Goal: Task Accomplishment & Management: Use online tool/utility

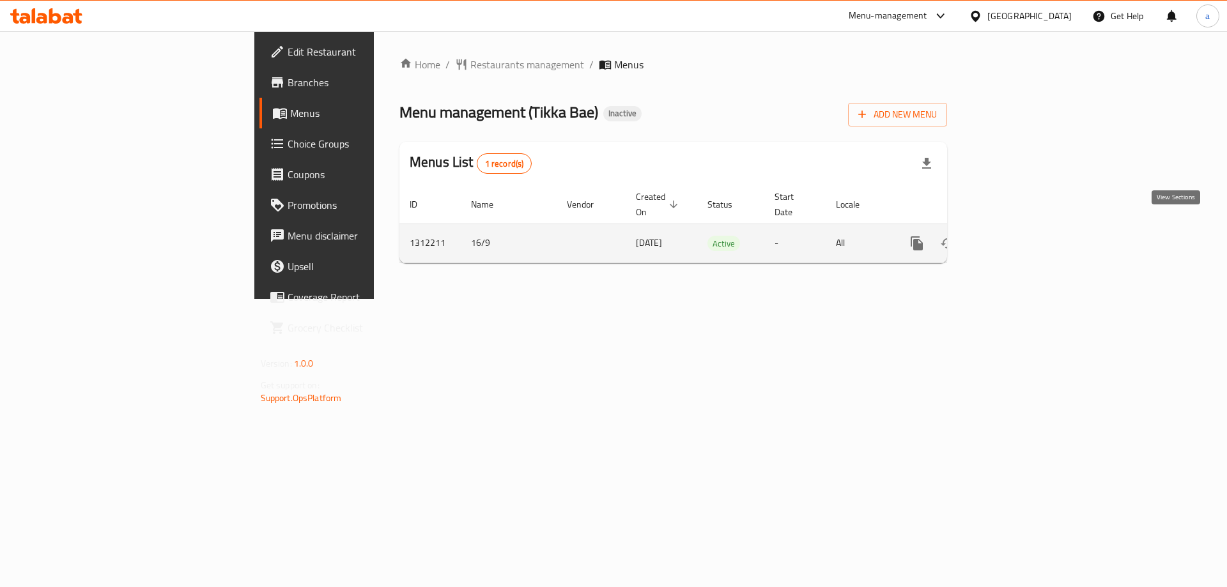
click at [1015, 238] on icon "enhanced table" at bounding box center [1010, 244] width 12 height 12
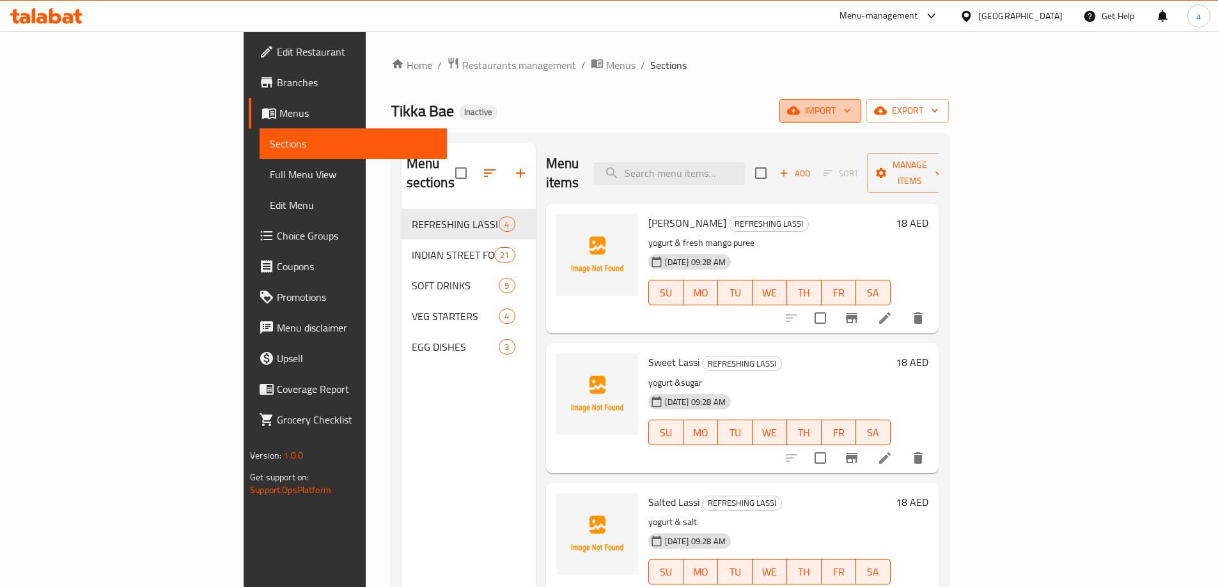
click at [851, 111] on span "import" at bounding box center [819, 111] width 61 height 16
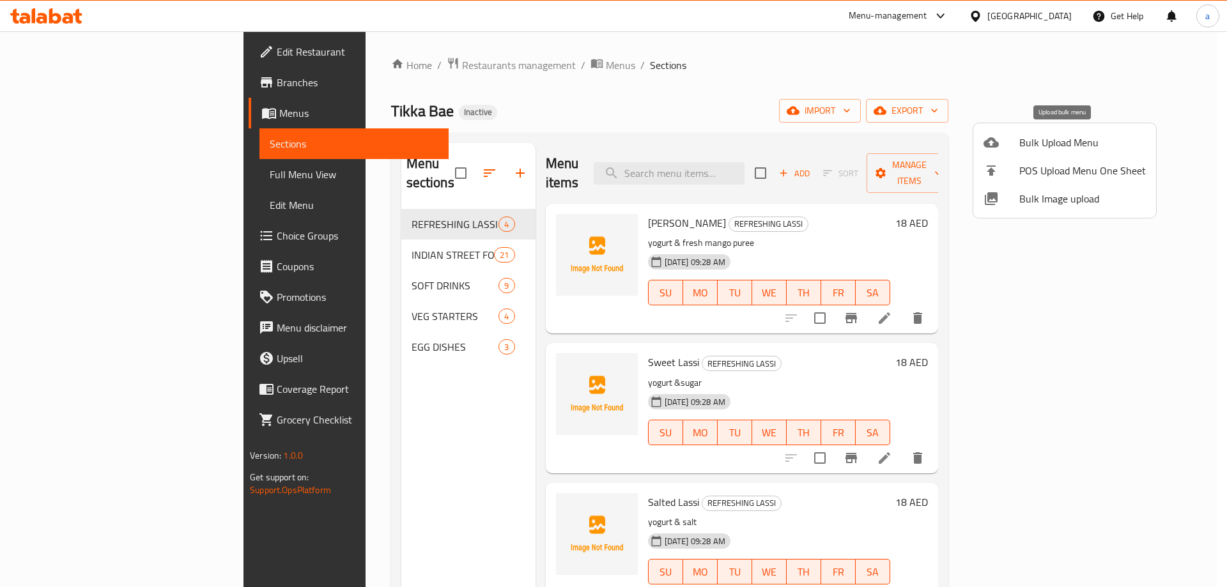
click at [1024, 150] on span "Bulk Upload Menu" at bounding box center [1083, 142] width 127 height 15
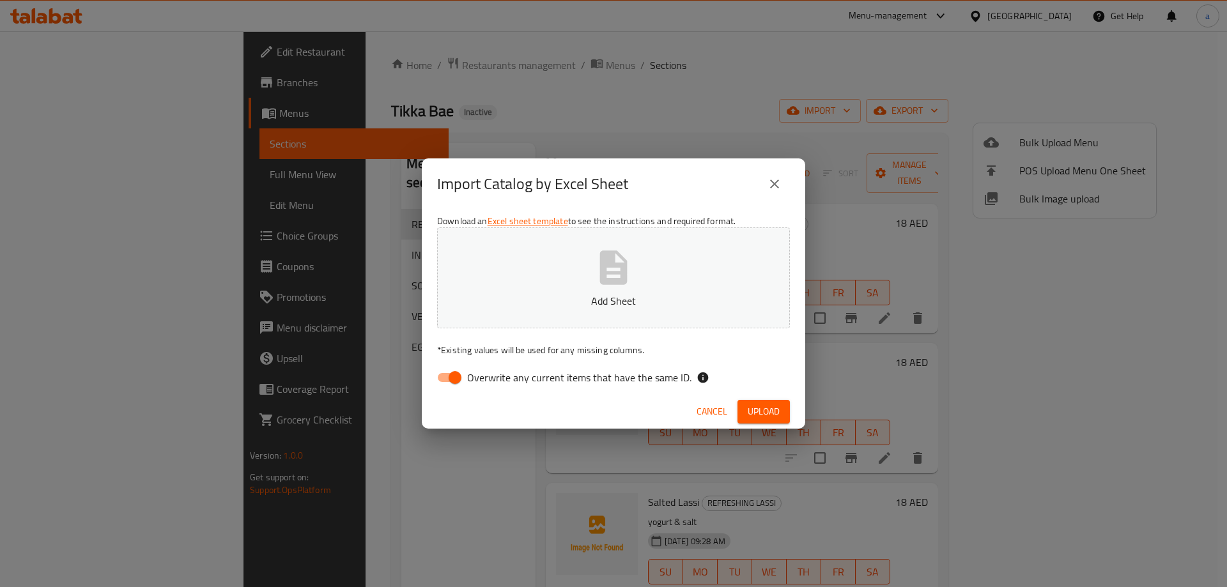
click at [449, 372] on input "Overwrite any current items that have the same ID." at bounding box center [455, 378] width 73 height 24
checkbox input "false"
click at [616, 297] on p "Add Sheet" at bounding box center [613, 300] width 313 height 15
click at [753, 404] on span "Upload" at bounding box center [764, 412] width 32 height 16
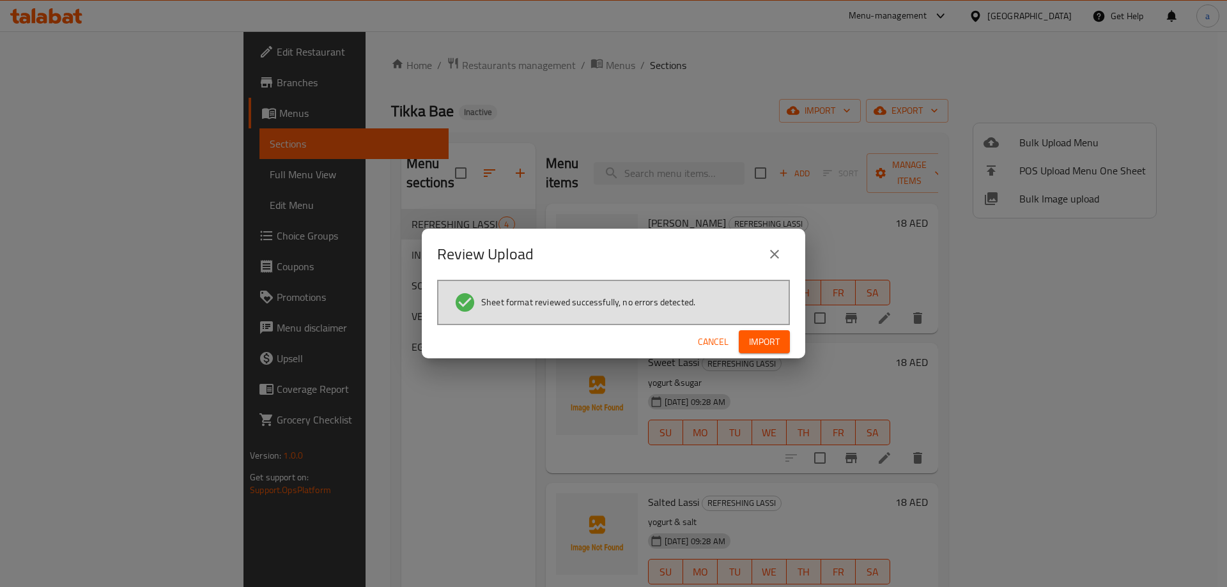
click at [782, 350] on button "Import" at bounding box center [764, 342] width 51 height 24
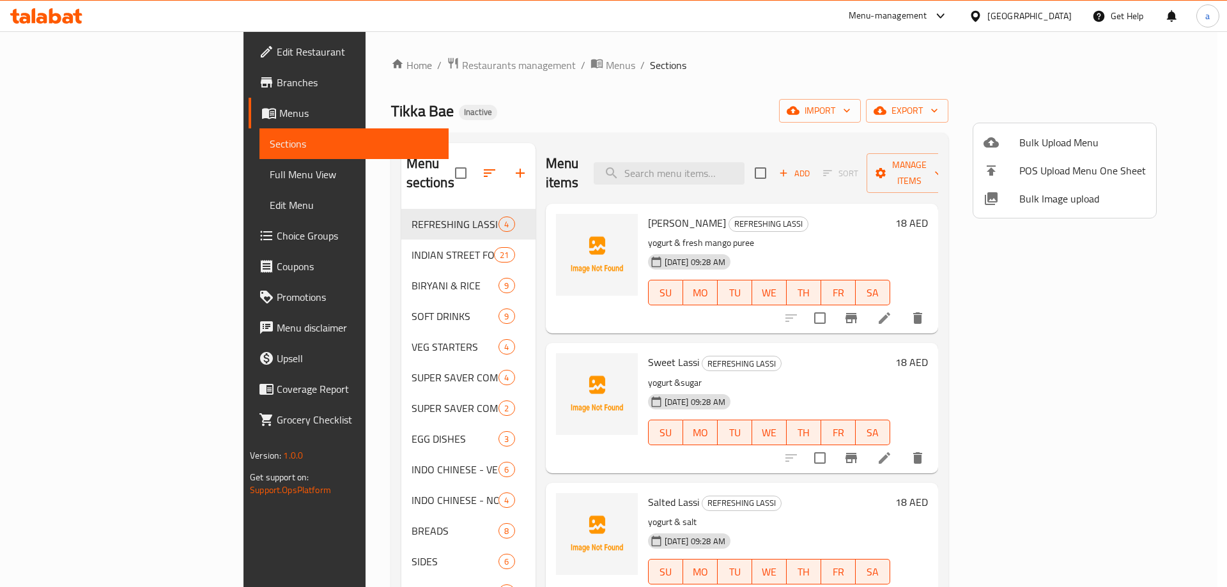
click at [105, 176] on div at bounding box center [613, 293] width 1227 height 587
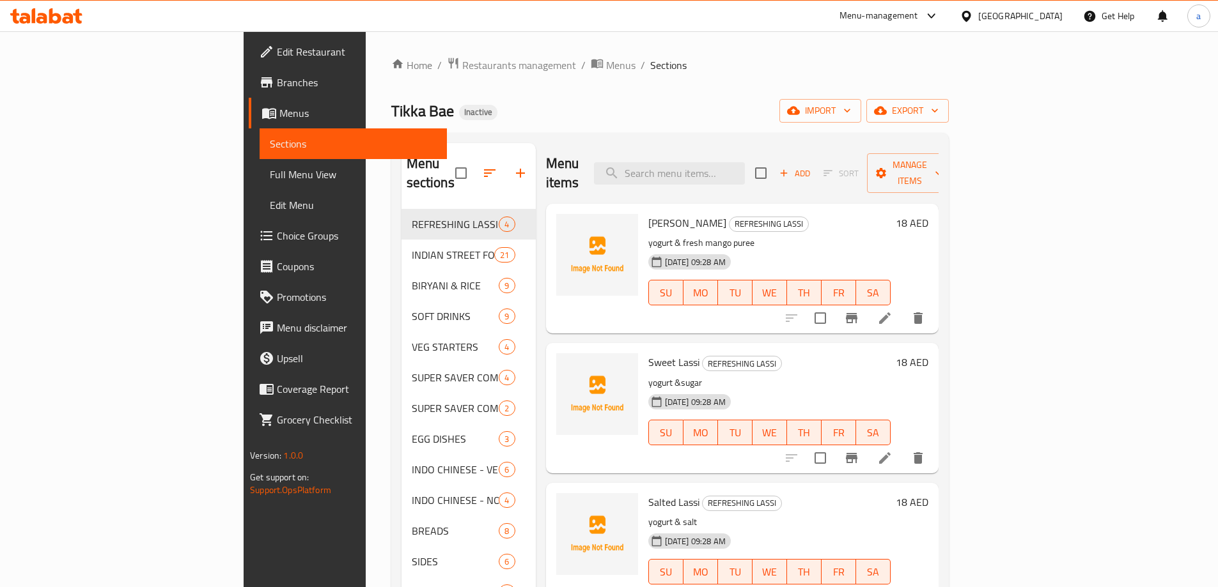
click at [270, 179] on span "Full Menu View" at bounding box center [353, 174] width 167 height 15
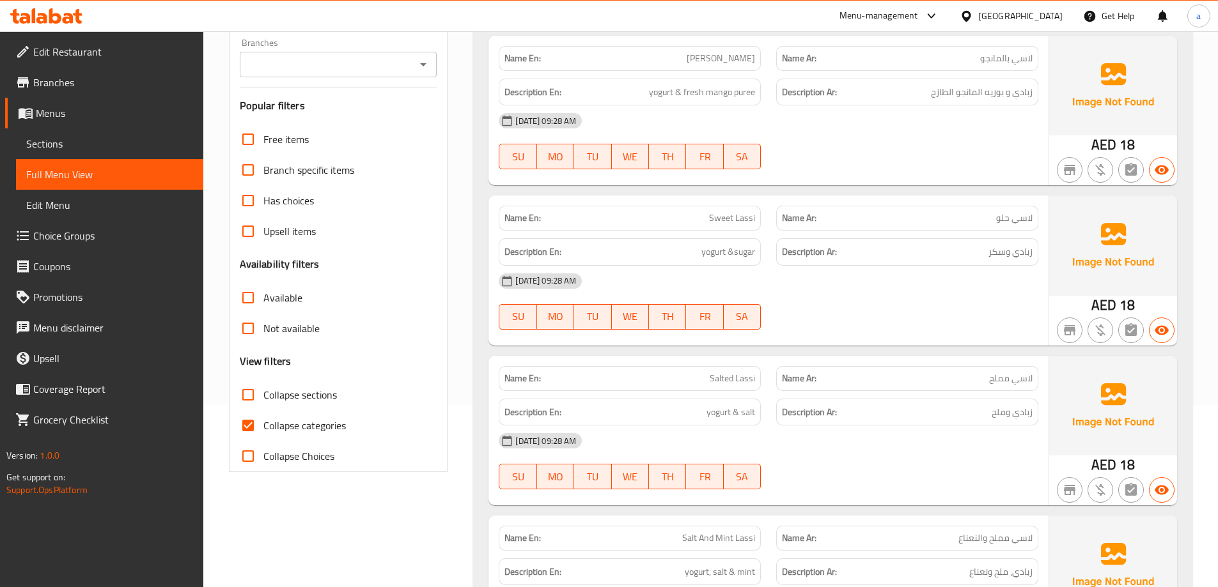
scroll to position [256, 0]
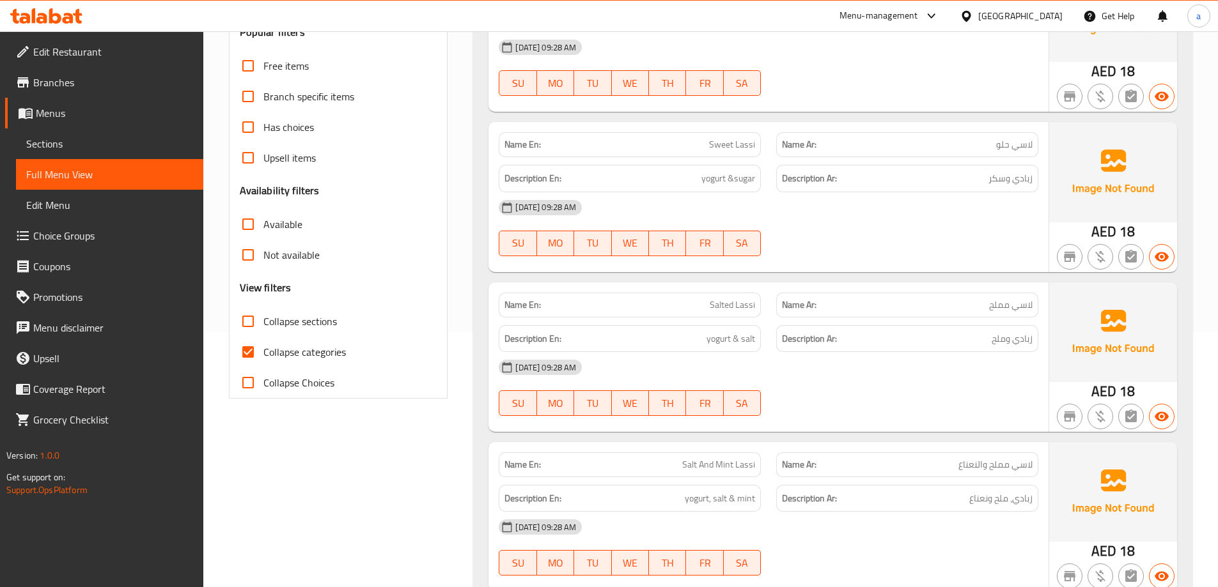
click at [288, 355] on span "Collapse categories" at bounding box center [304, 352] width 82 height 15
click at [263, 355] on input "Collapse categories" at bounding box center [248, 352] width 31 height 31
checkbox input "false"
drag, startPoint x: 273, startPoint y: 330, endPoint x: 555, endPoint y: 259, distance: 290.9
click at [274, 329] on span "Collapse sections" at bounding box center [300, 321] width 74 height 15
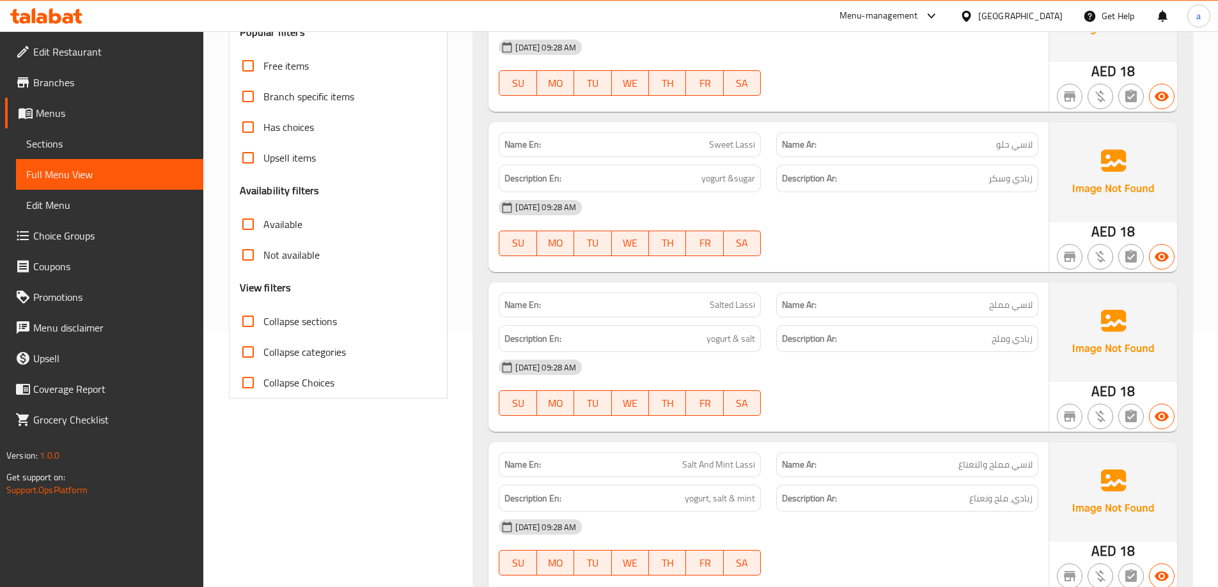
click at [263, 330] on input "Collapse sections" at bounding box center [248, 321] width 31 height 31
checkbox input "true"
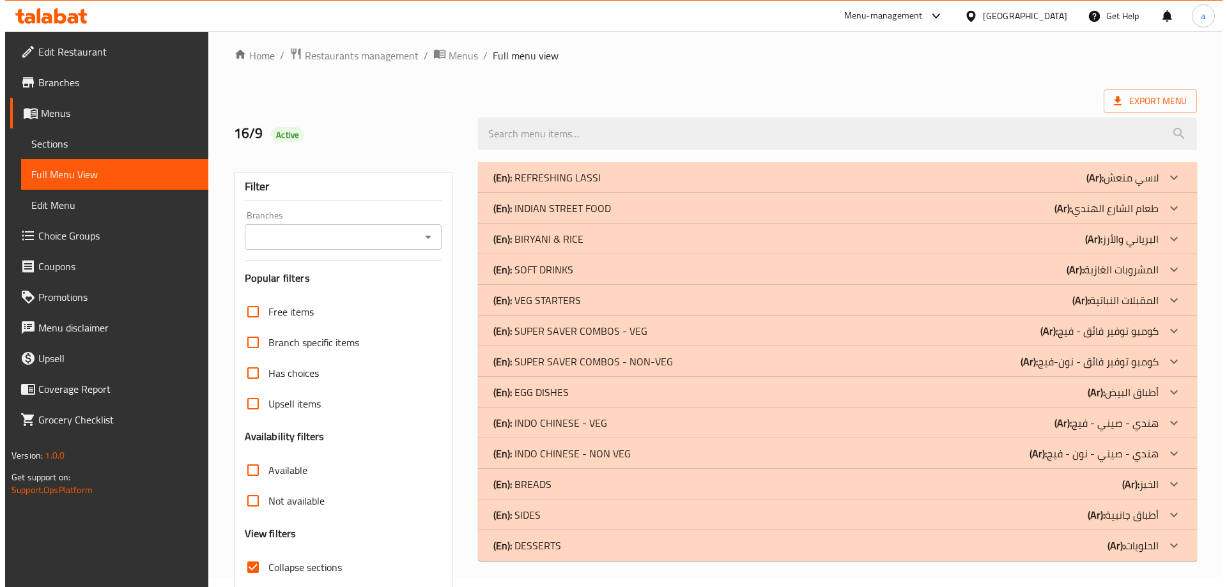
scroll to position [0, 0]
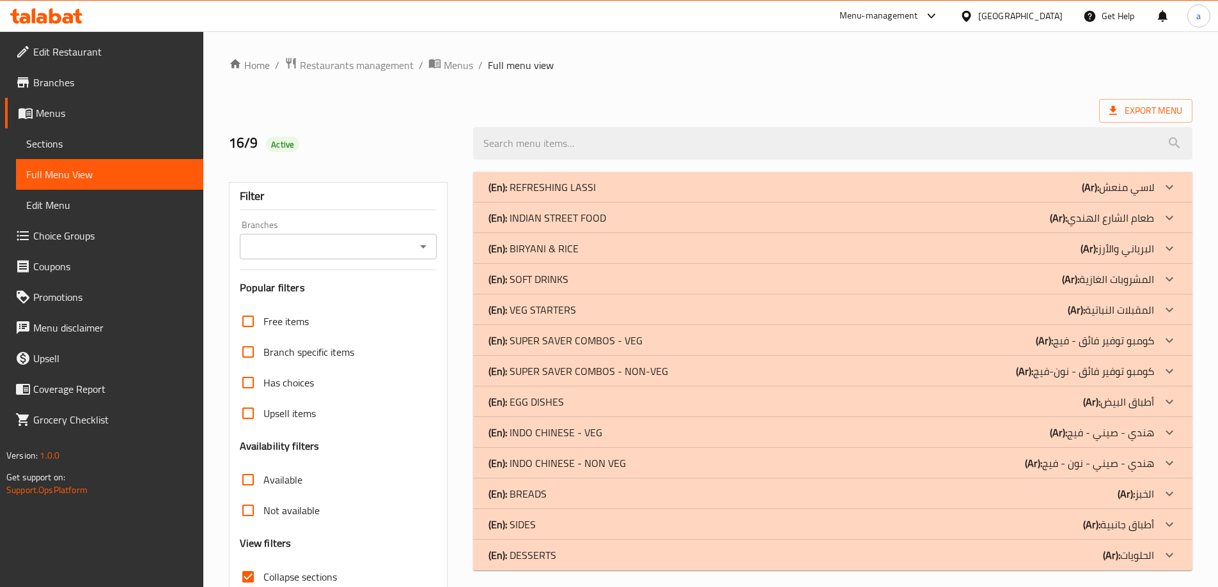
click at [751, 84] on div "Home / Restaurants management / Menus / Full menu view Export Menu 16/9 Active …" at bounding box center [710, 356] width 963 height 598
click at [545, 555] on p "(En): DESSERTS" at bounding box center [522, 555] width 68 height 15
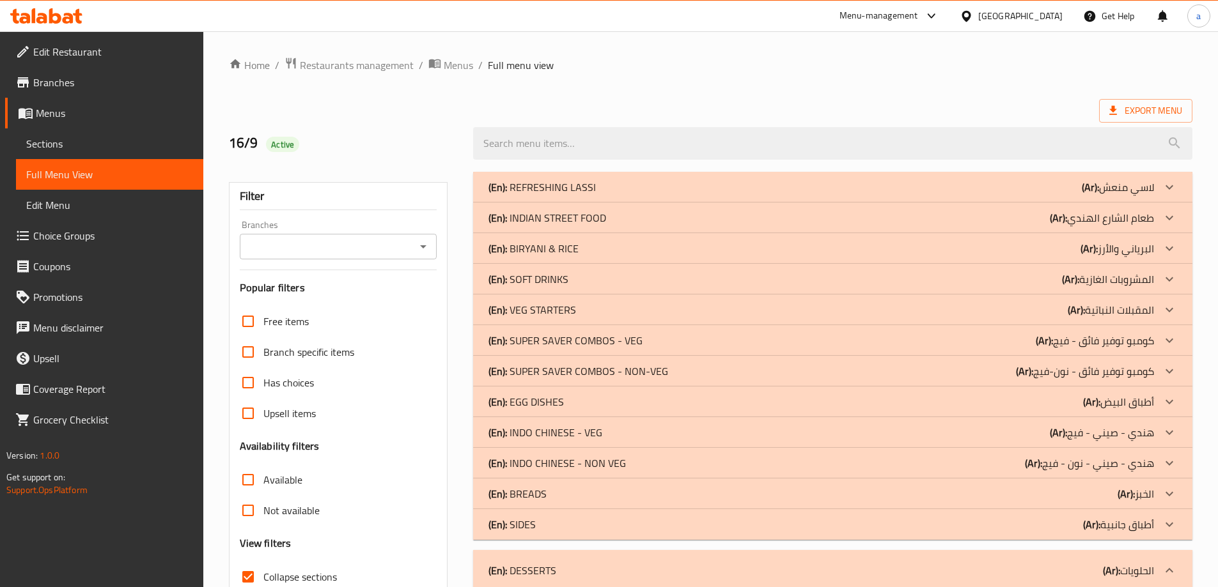
click at [923, 103] on div "Export Menu" at bounding box center [710, 111] width 963 height 24
click at [545, 522] on div "(En): SIDES (Ar): أطباق جانبية" at bounding box center [820, 524] width 665 height 15
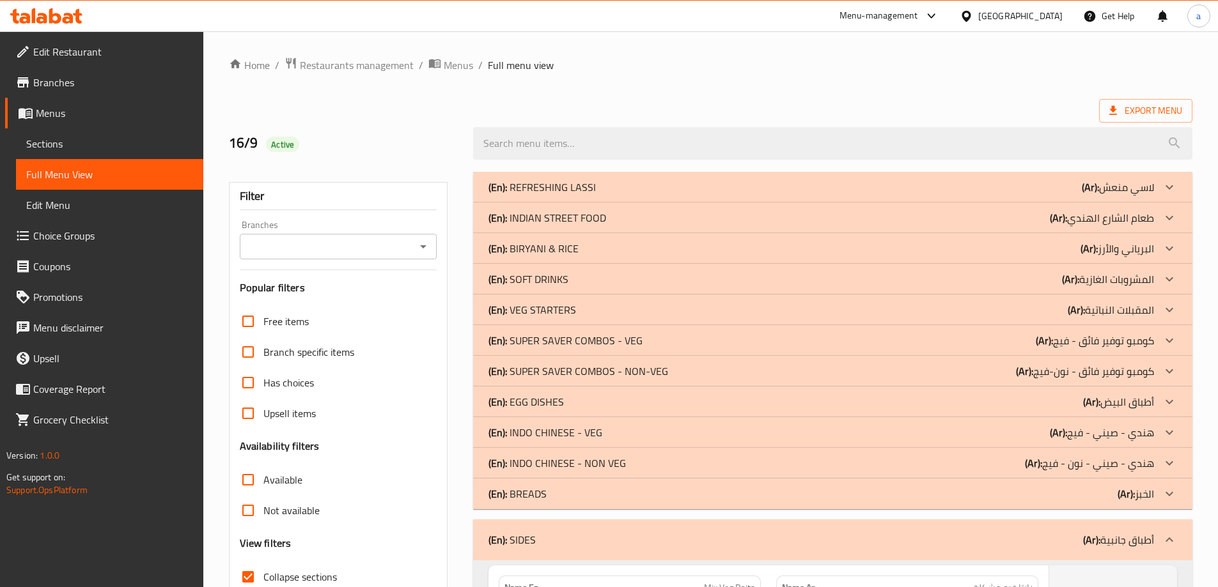
click at [601, 492] on div "(En): BREADS (Ar): الخبز" at bounding box center [820, 493] width 665 height 15
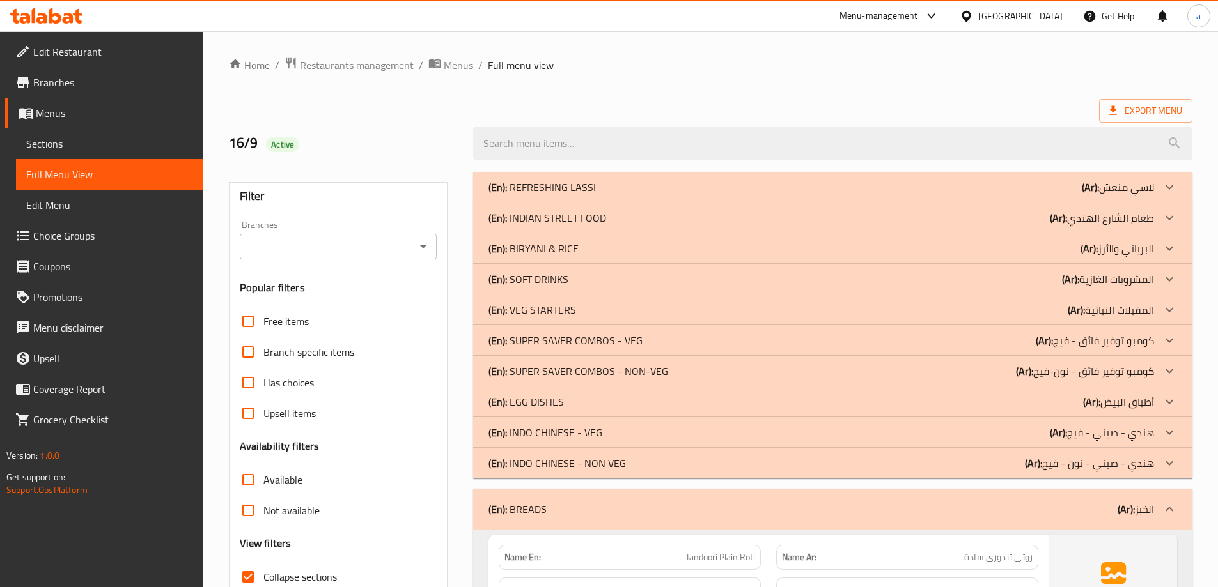
click at [632, 471] on div "(En): INDO CHINESE - NON VEG (Ar): [DEMOGRAPHIC_DATA] - صيني - نون - فيج" at bounding box center [832, 463] width 719 height 31
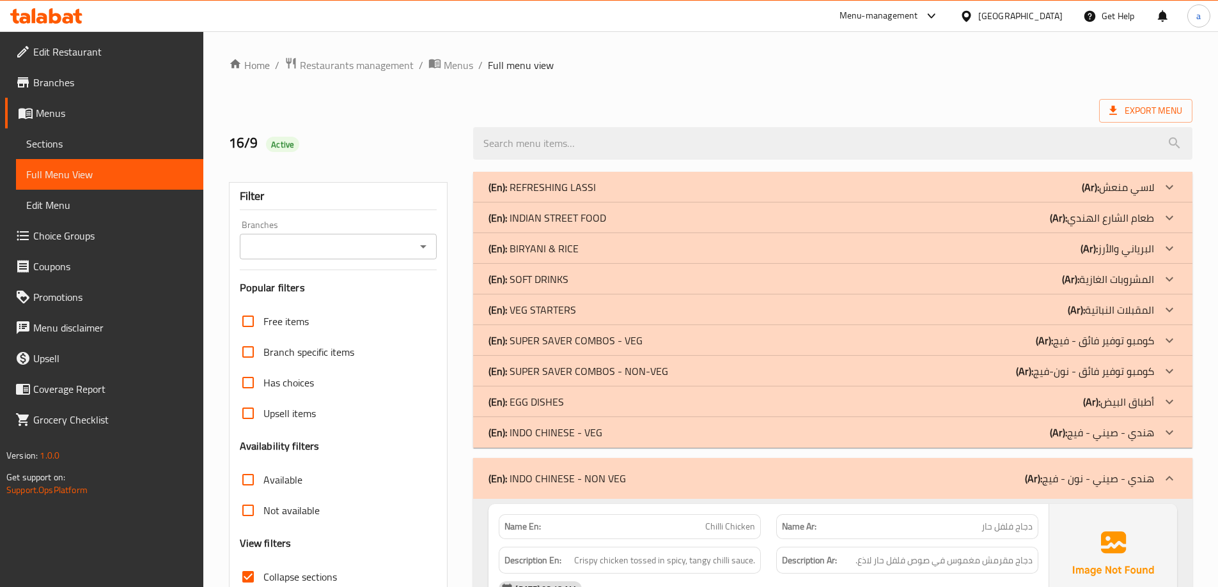
click at [577, 437] on p "(En): INDO CHINESE - VEG" at bounding box center [545, 432] width 114 height 15
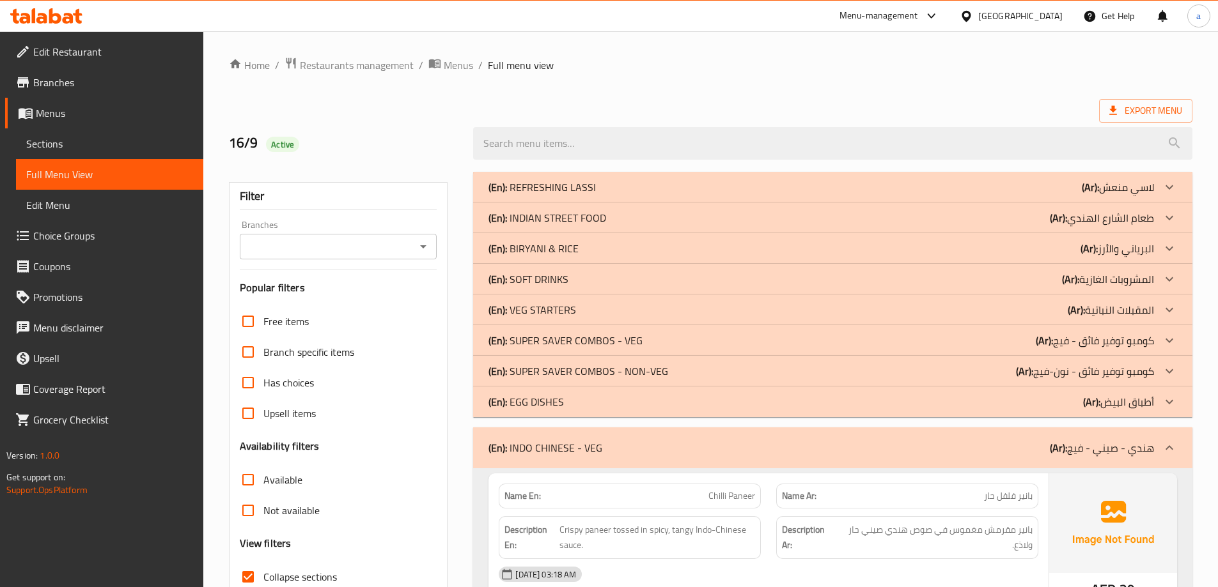
click at [704, 102] on div "Export Menu" at bounding box center [710, 111] width 963 height 24
click at [624, 377] on p "(En): SUPER SAVER COMBOS - NON-VEG" at bounding box center [578, 371] width 180 height 15
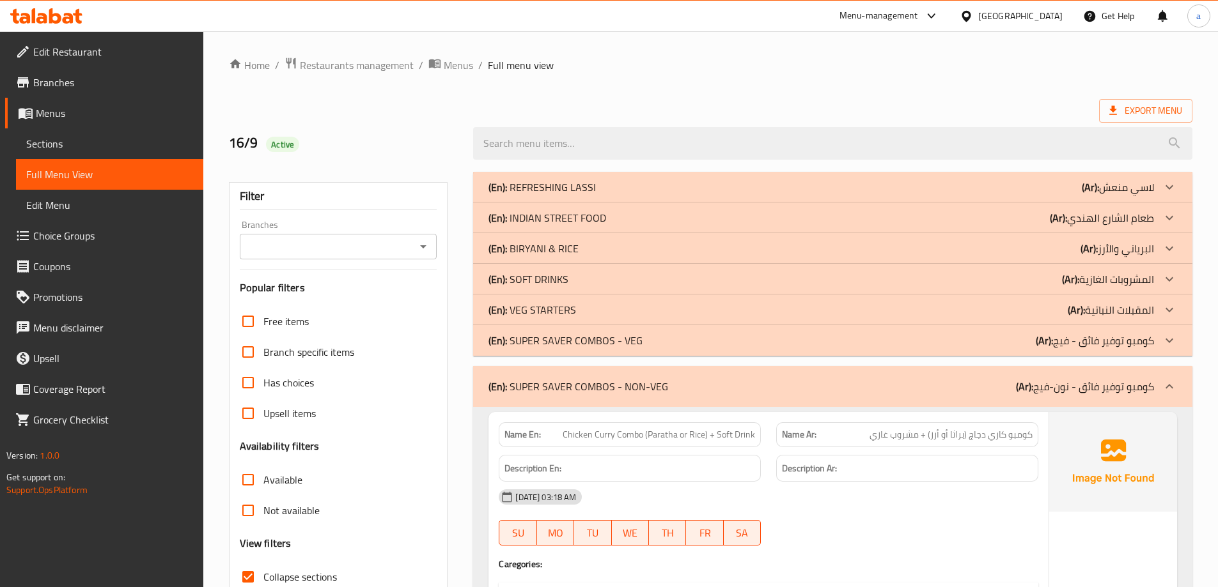
click at [653, 336] on div "(En): SUPER SAVER COMBOS - VEG (Ar): كومبو توفير فائق - فيج" at bounding box center [820, 340] width 665 height 15
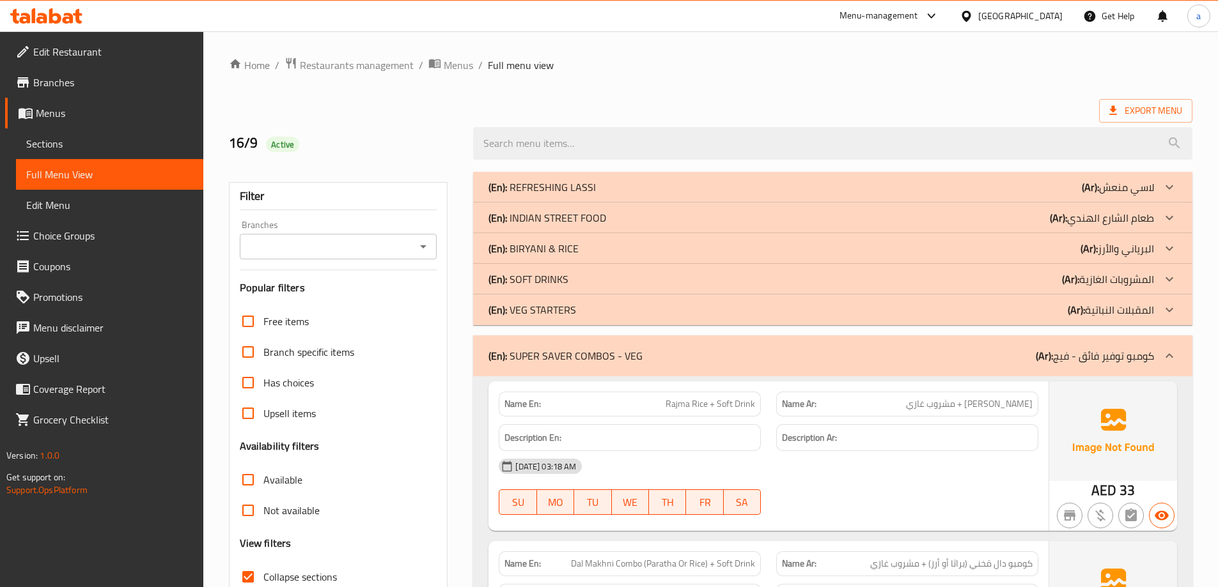
click at [782, 117] on div "16/9 Active" at bounding box center [710, 143] width 979 height 57
click at [573, 255] on p "(En): BIRYANI & [PERSON_NAME]" at bounding box center [533, 248] width 90 height 15
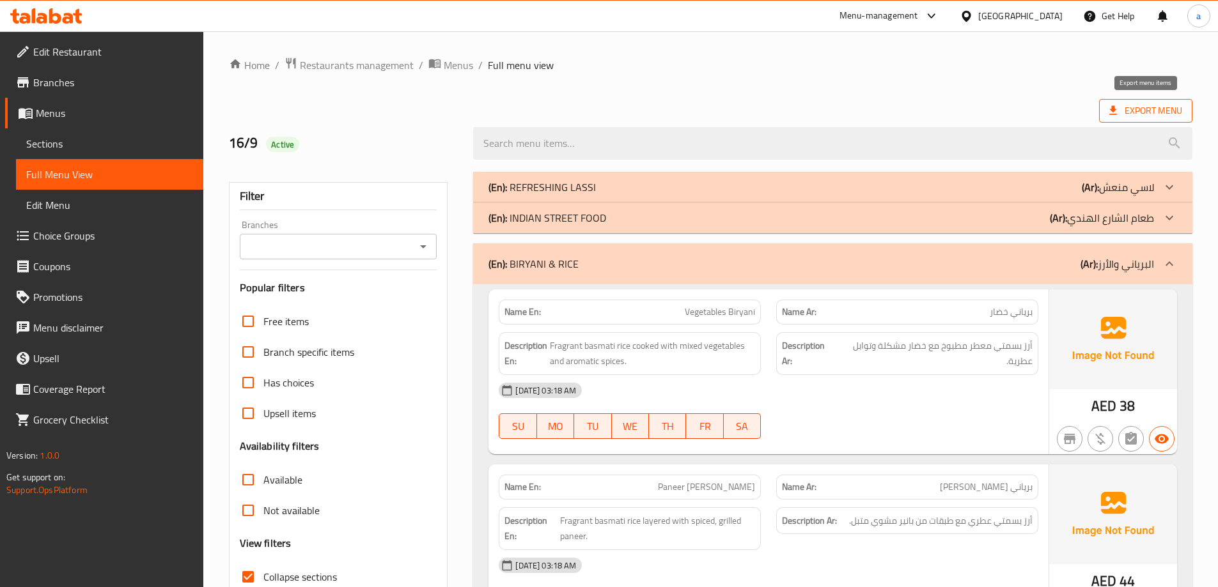
click at [1137, 114] on span "Export Menu" at bounding box center [1145, 111] width 73 height 16
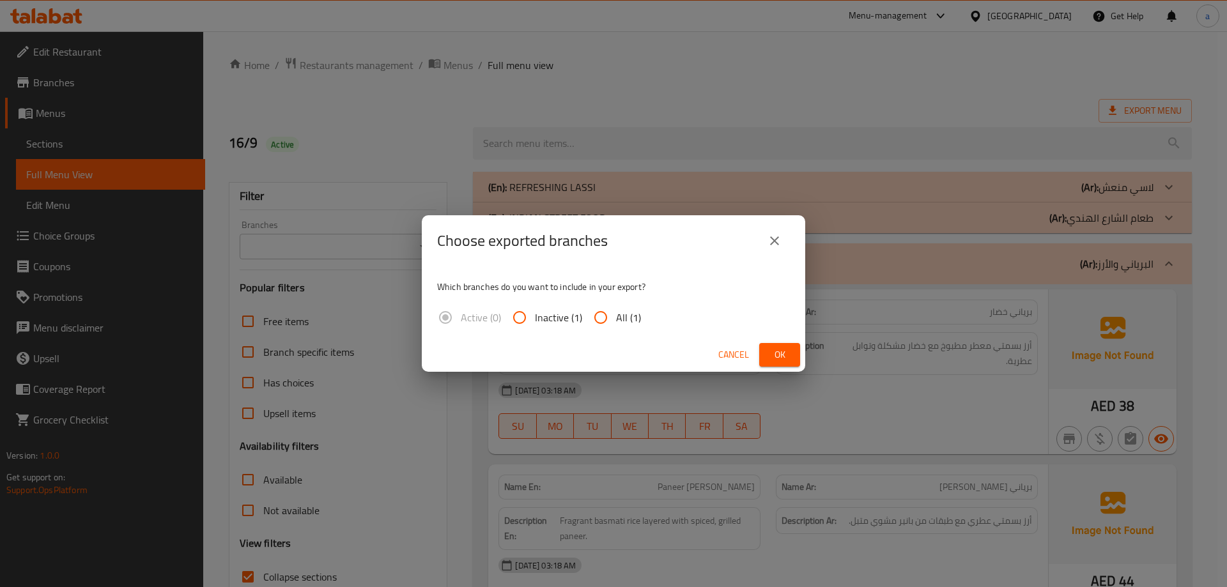
click at [624, 315] on span "All (1)" at bounding box center [628, 317] width 25 height 15
click at [616, 315] on input "All (1)" at bounding box center [601, 317] width 31 height 31
radio input "true"
click at [773, 355] on span "Ok" at bounding box center [780, 355] width 20 height 16
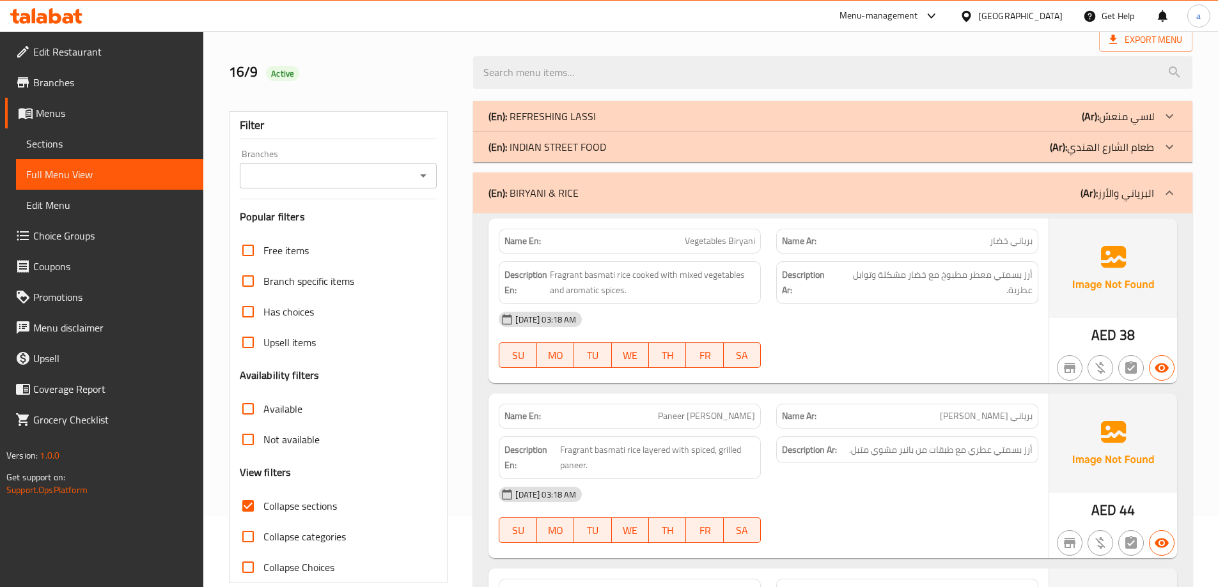
scroll to position [64, 0]
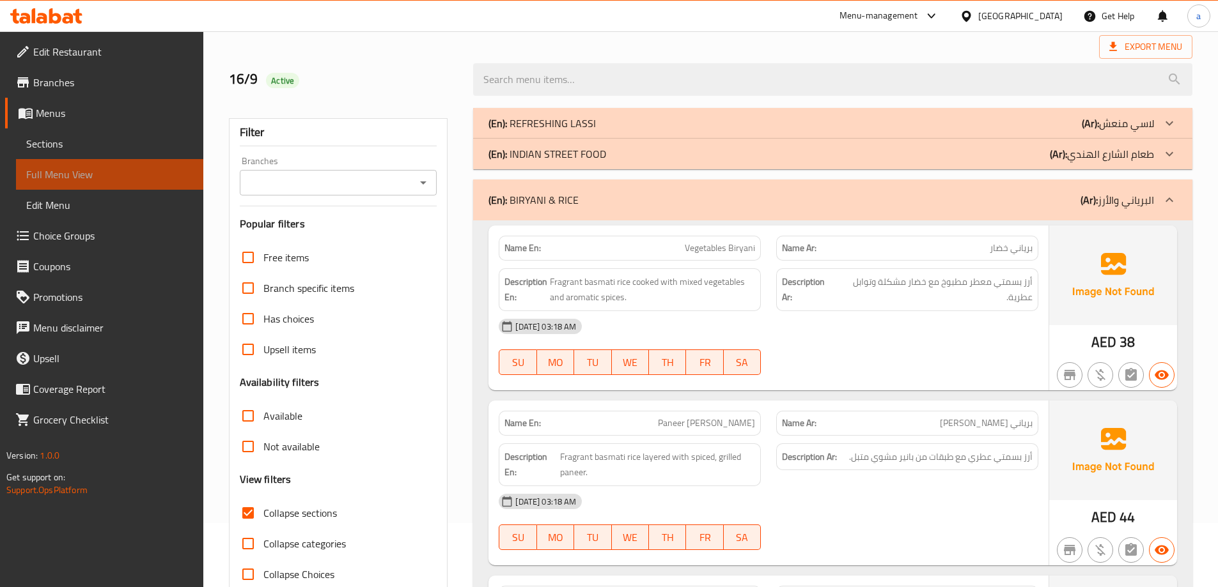
click at [136, 169] on span "Full Menu View" at bounding box center [109, 174] width 167 height 15
click at [97, 149] on span "Sections" at bounding box center [109, 143] width 167 height 15
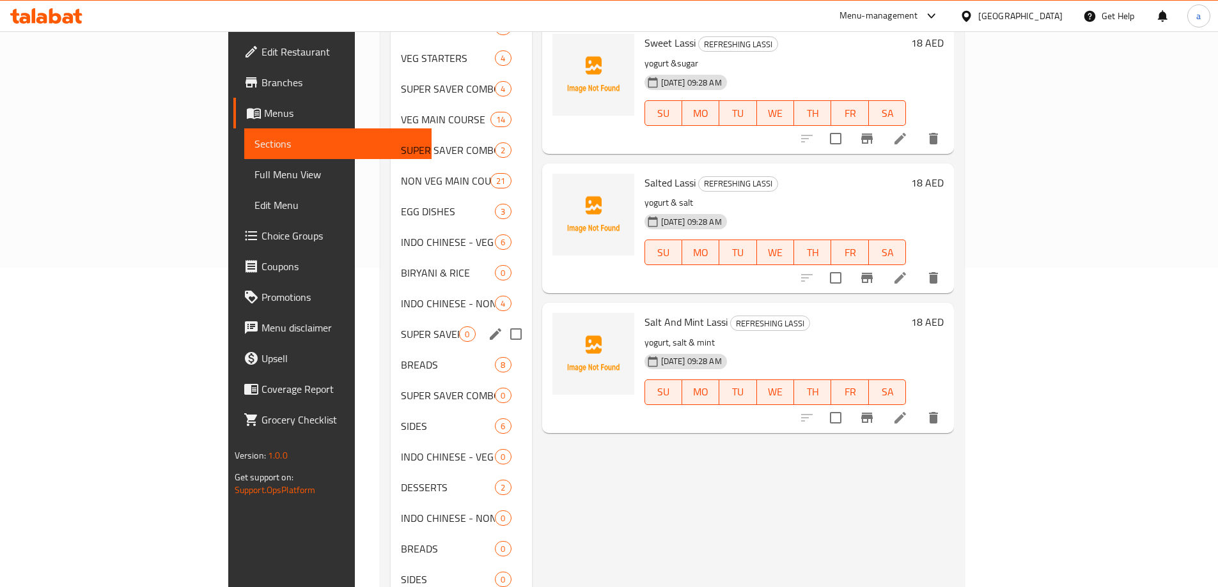
scroll to position [380, 0]
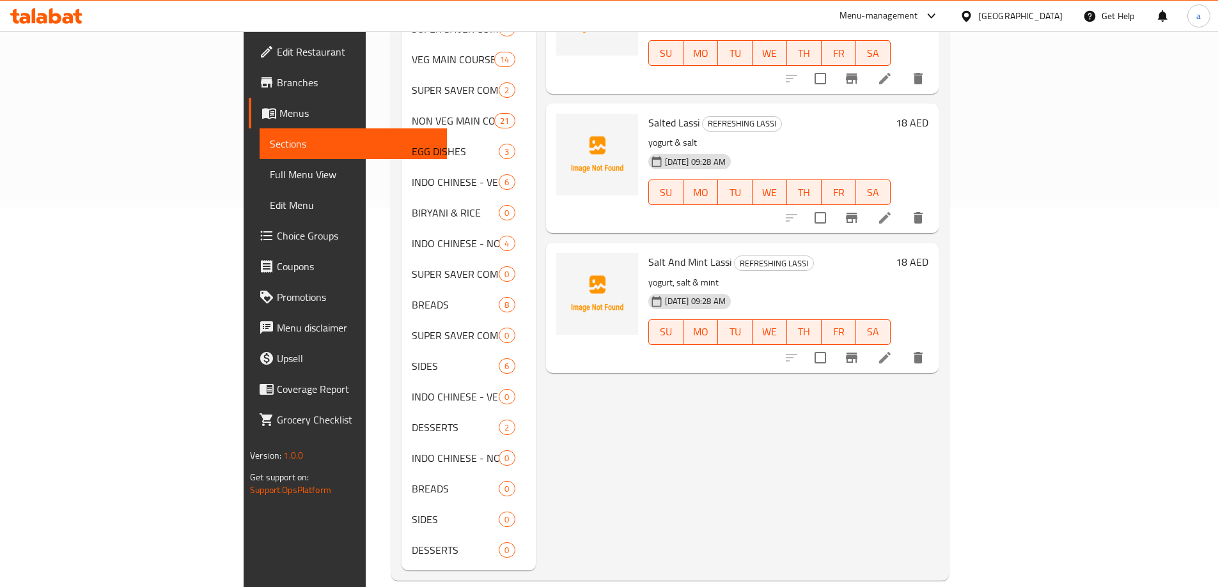
click at [21, 12] on icon at bounding box center [46, 15] width 72 height 15
